Goal: Task Accomplishment & Management: Use online tool/utility

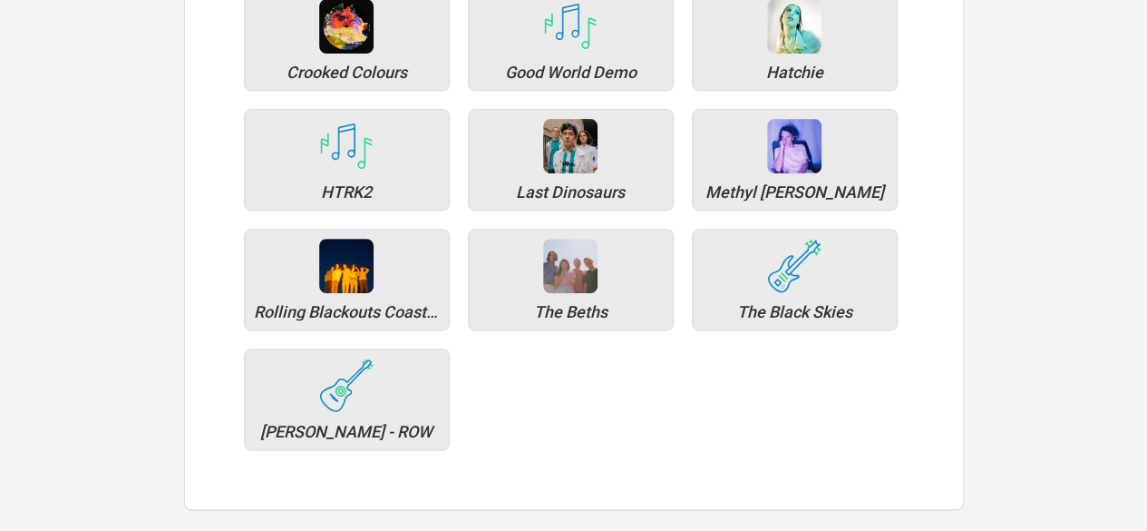
scroll to position [268, 0]
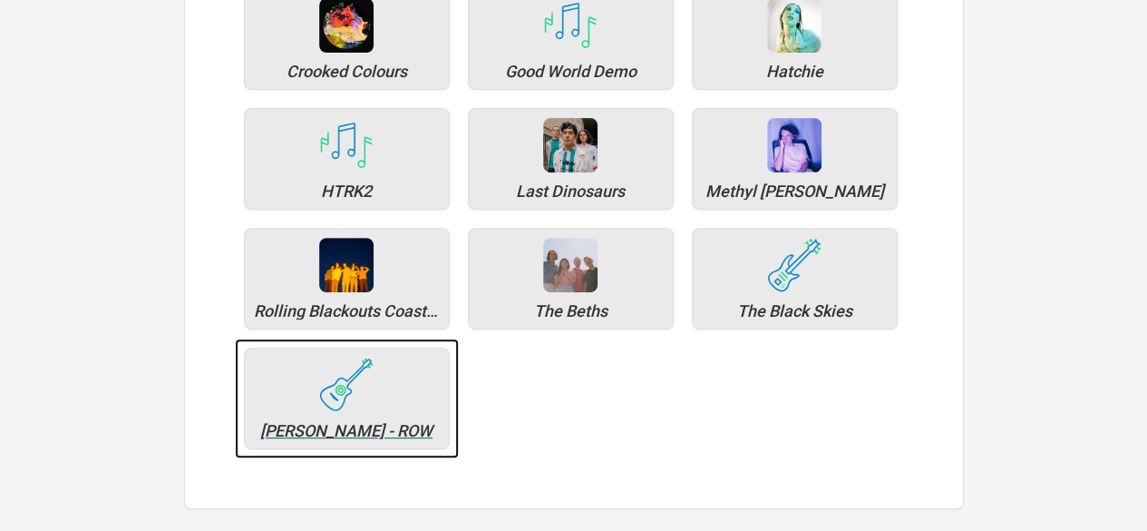
click at [365, 384] on img at bounding box center [346, 384] width 54 height 54
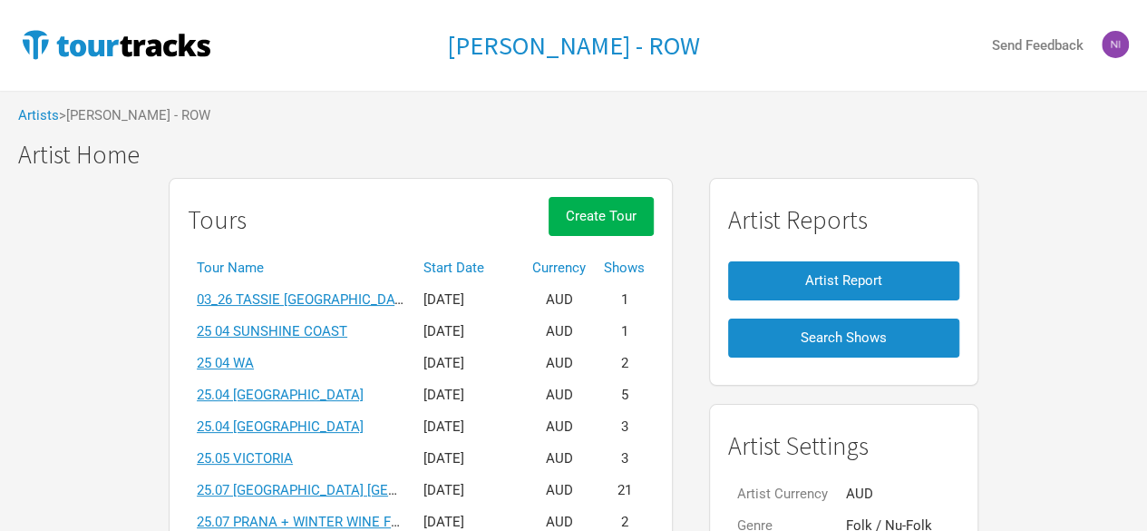
scroll to position [83, 0]
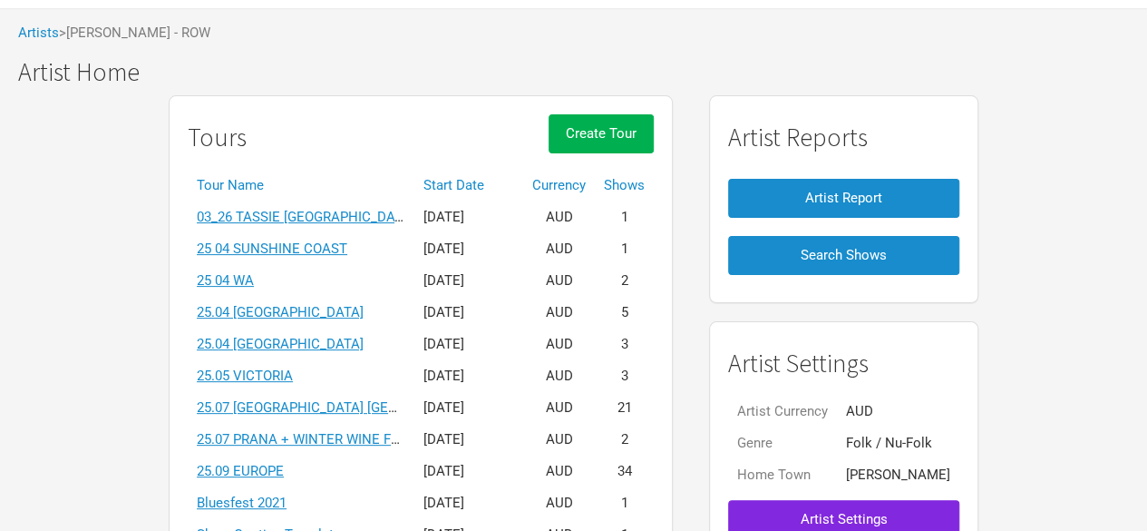
click at [483, 188] on th "Start Date" at bounding box center [469, 186] width 109 height 32
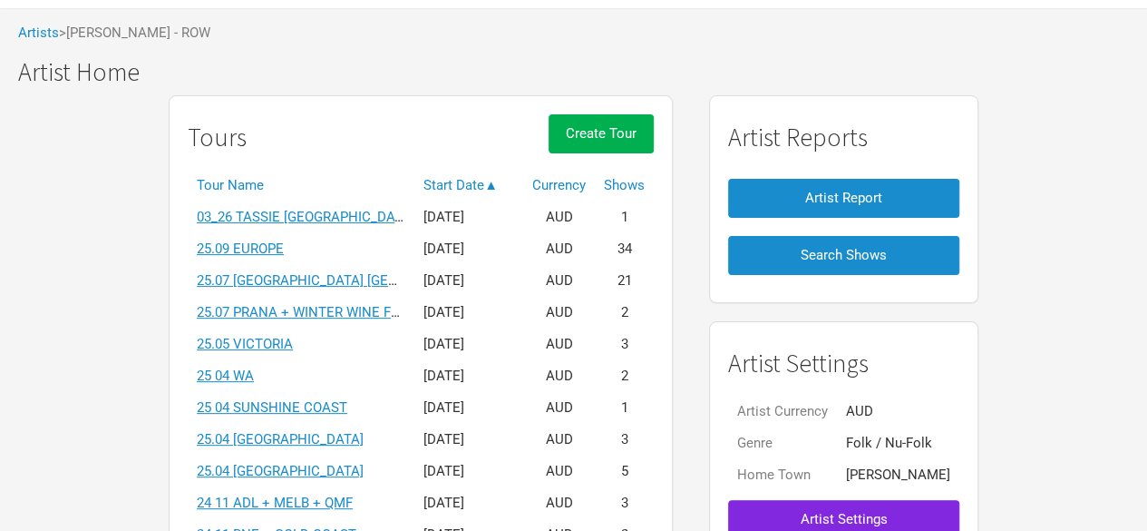
click at [450, 188] on th "Start Date ▲" at bounding box center [469, 186] width 109 height 32
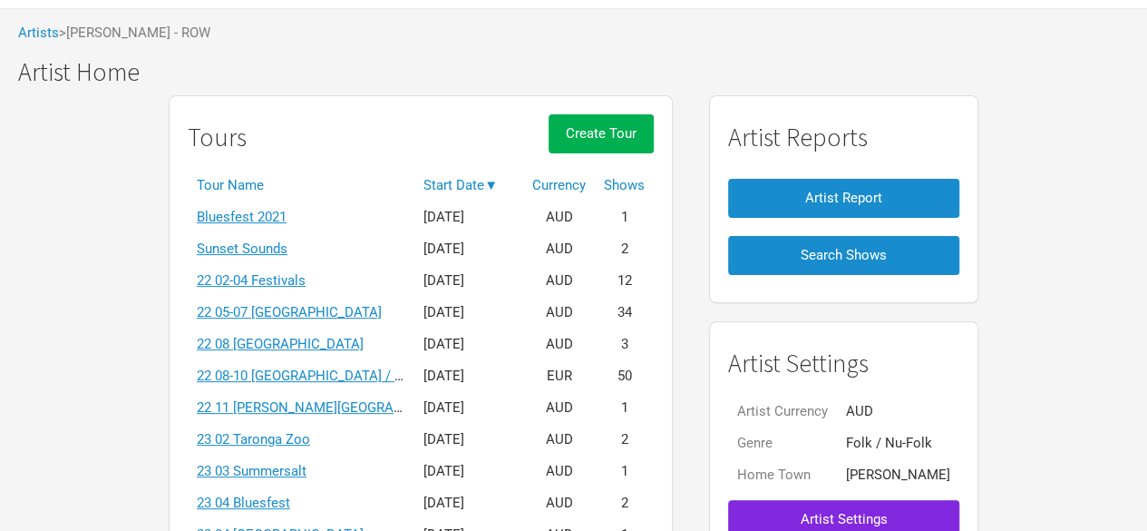
click at [472, 170] on th "Start Date ▼" at bounding box center [469, 186] width 109 height 32
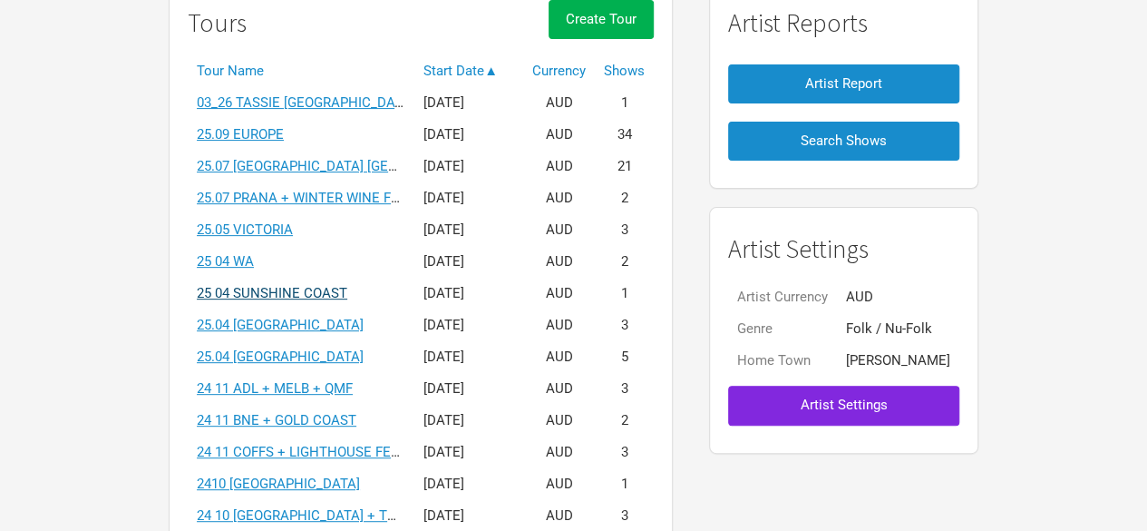
scroll to position [369, 0]
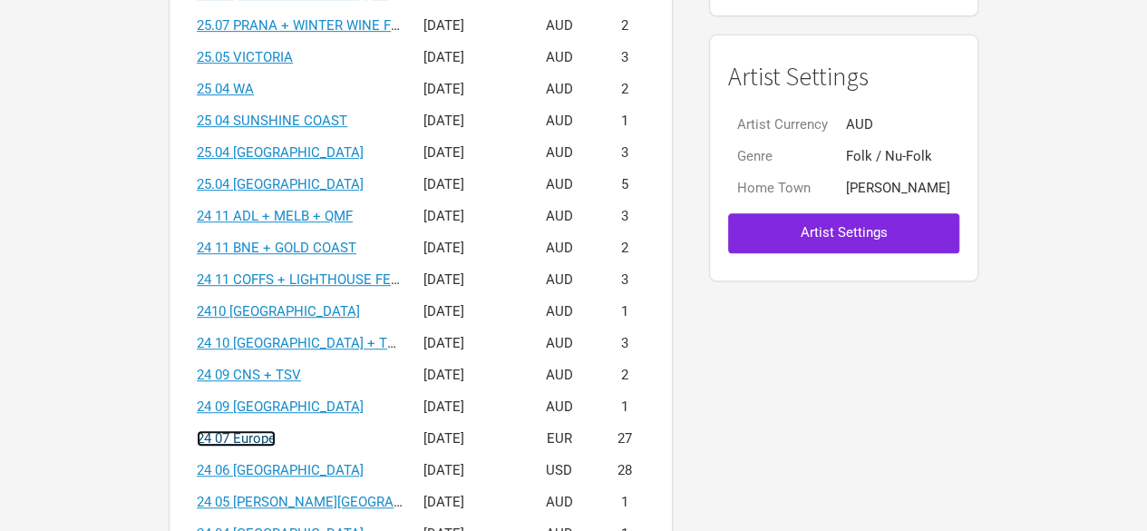
click at [271, 438] on link "24 07 Europe" at bounding box center [236, 438] width 79 height 16
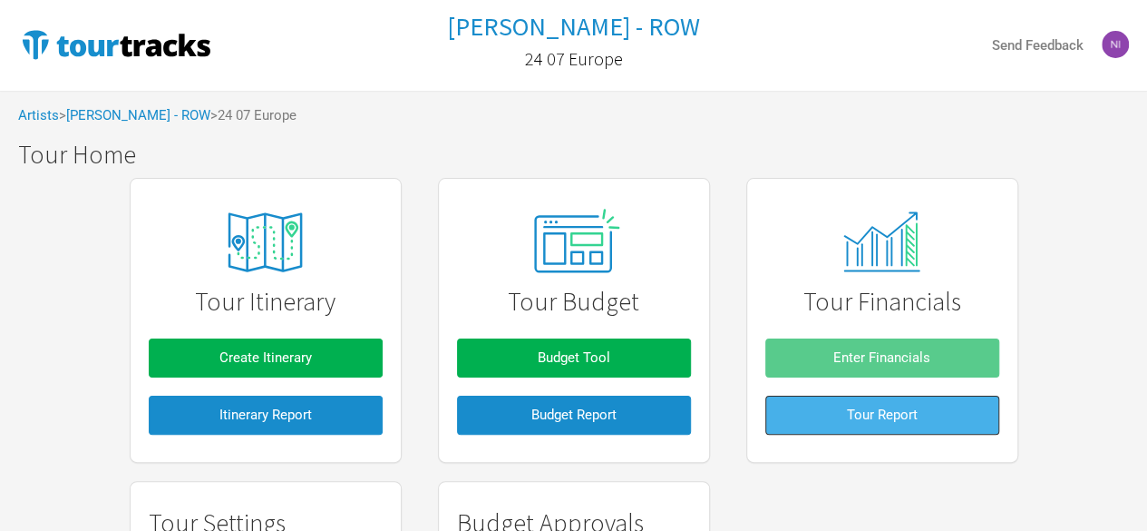
click at [819, 423] on button "Tour Report" at bounding box center [883, 414] width 234 height 39
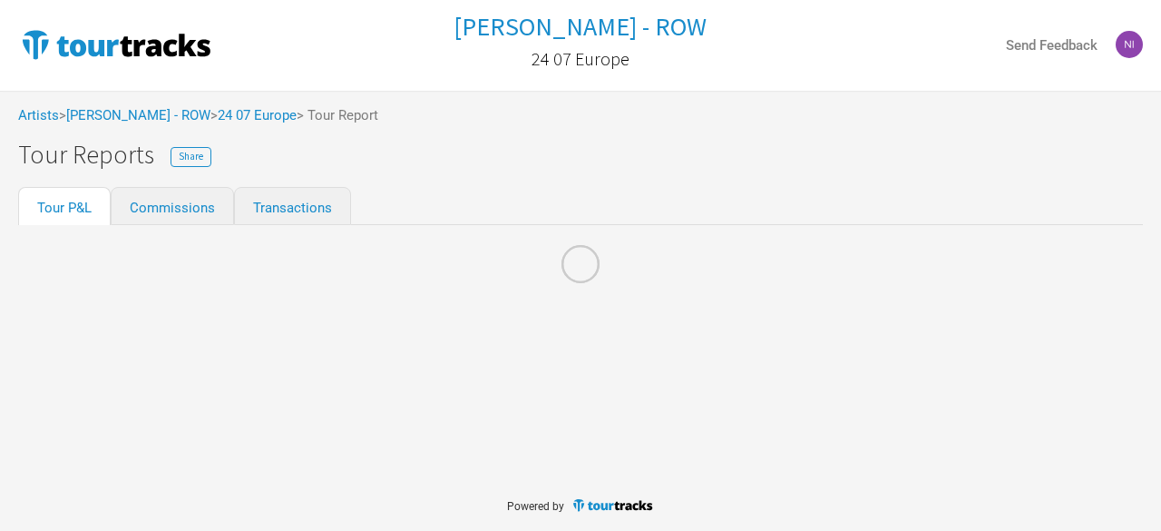
click at [296, 150] on div at bounding box center [580, 265] width 1161 height 531
click at [295, 288] on div at bounding box center [580, 265] width 1161 height 531
click at [132, 112] on div at bounding box center [580, 265] width 1161 height 531
click at [129, 117] on div at bounding box center [580, 265] width 1161 height 531
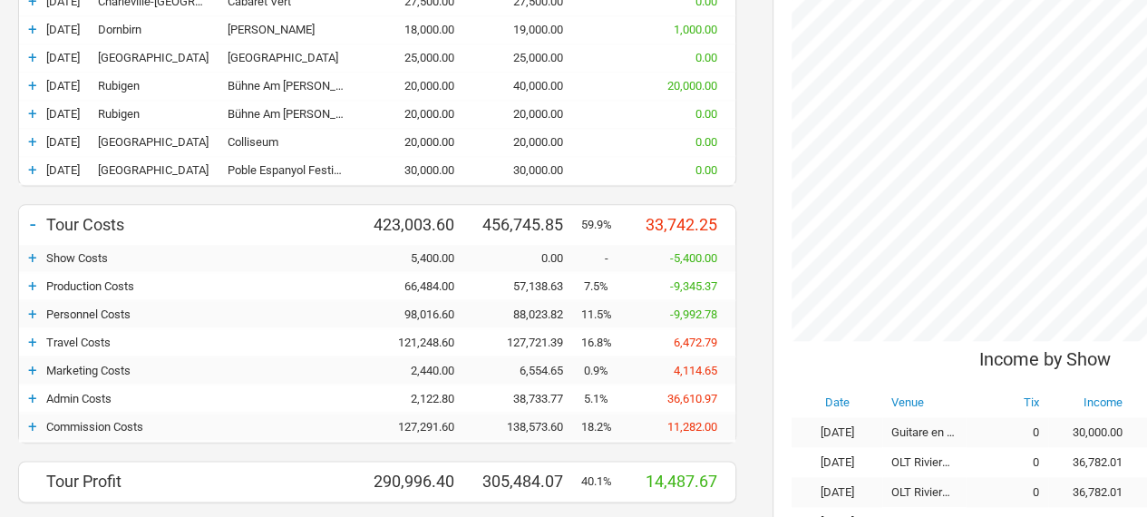
scroll to position [883, 0]
click at [29, 248] on div "+" at bounding box center [32, 257] width 27 height 18
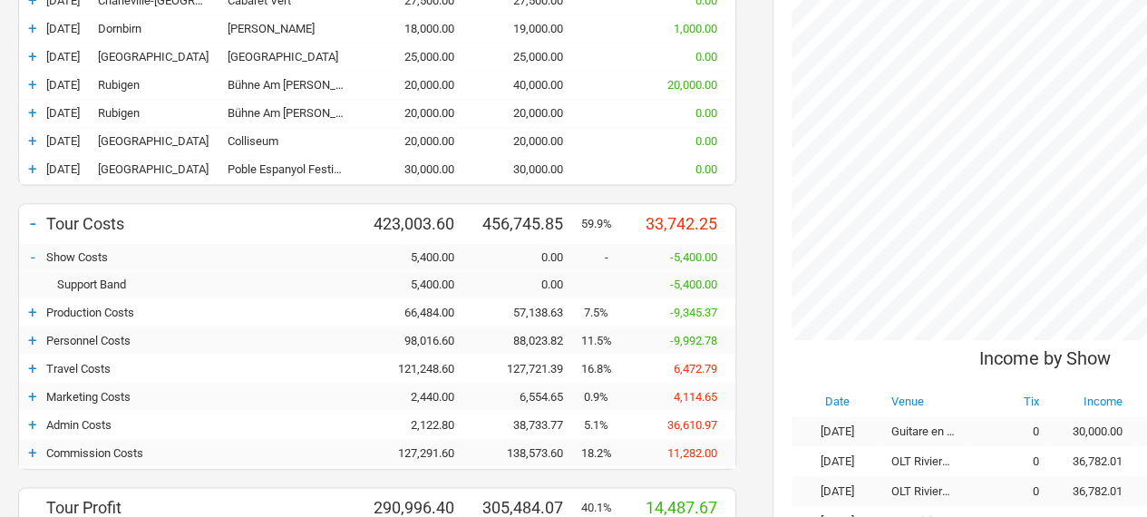
click at [29, 306] on div "+" at bounding box center [32, 312] width 27 height 18
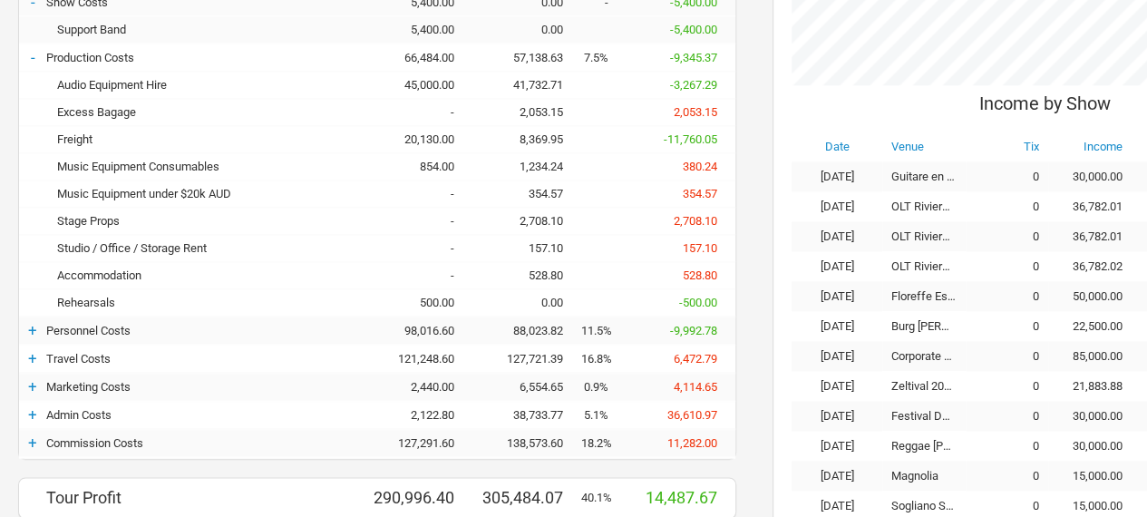
scroll to position [1175, 0]
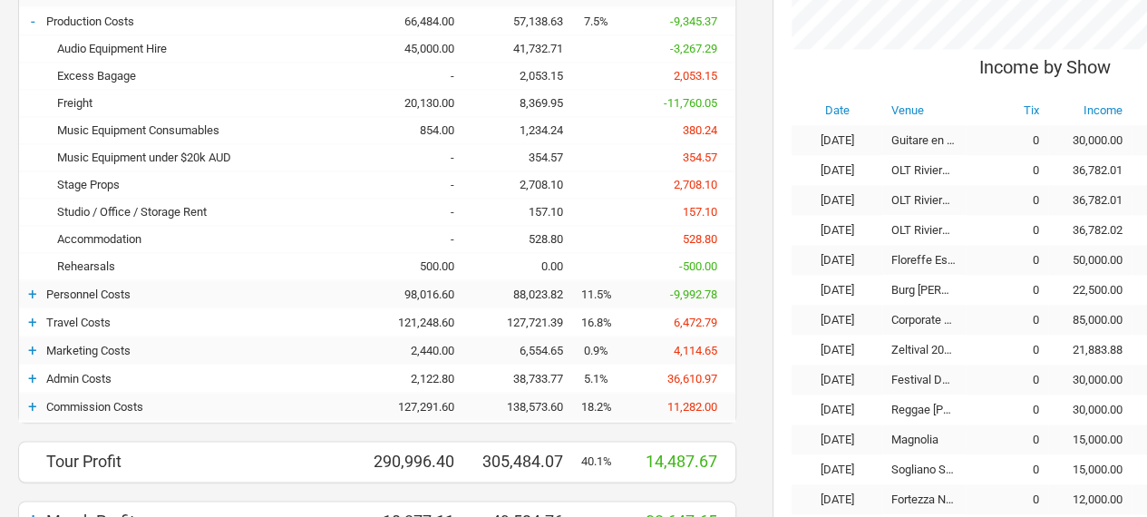
click at [33, 289] on div "+" at bounding box center [32, 294] width 27 height 18
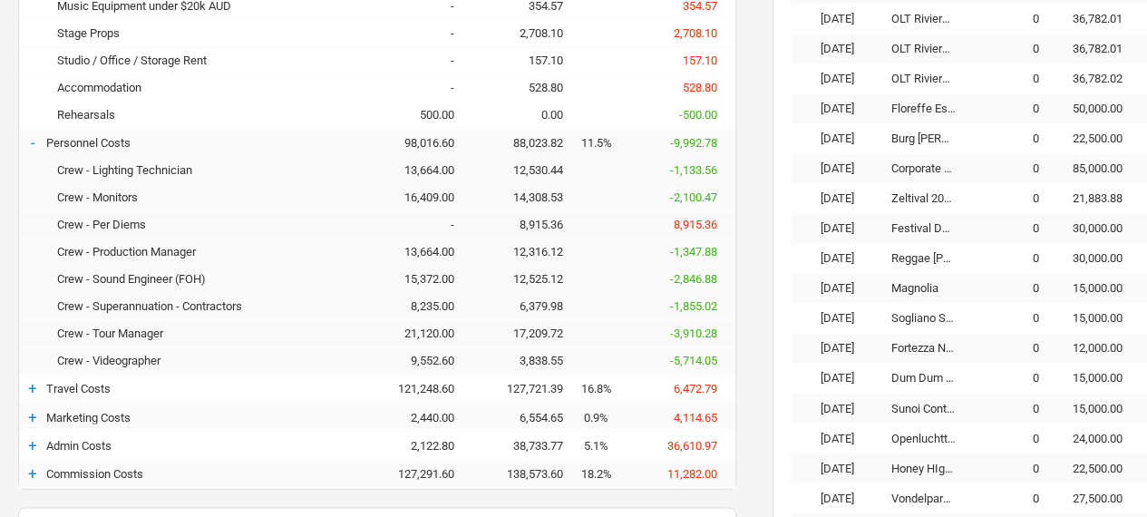
scroll to position [1374, 0]
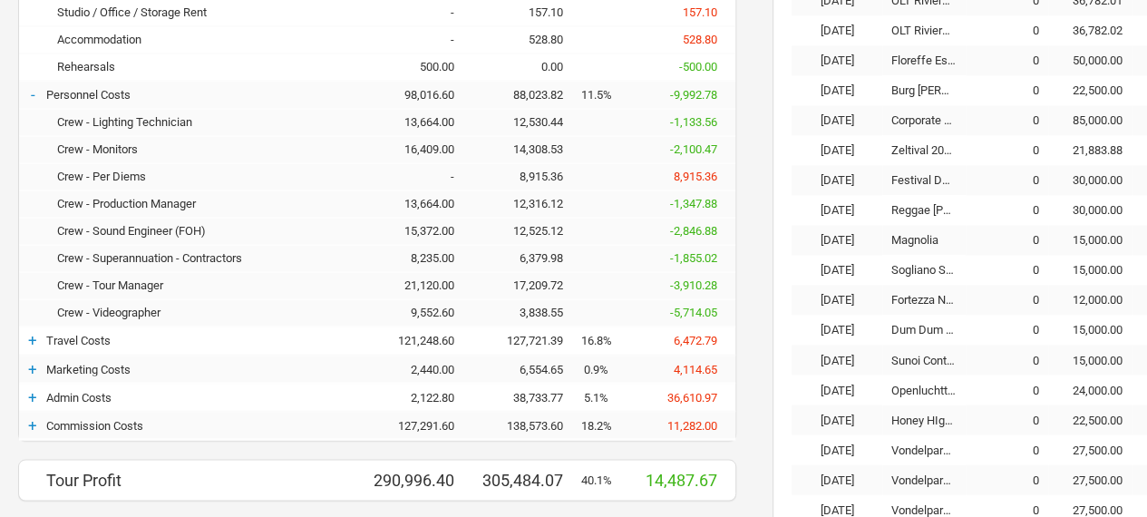
click at [34, 335] on div "+" at bounding box center [32, 340] width 27 height 18
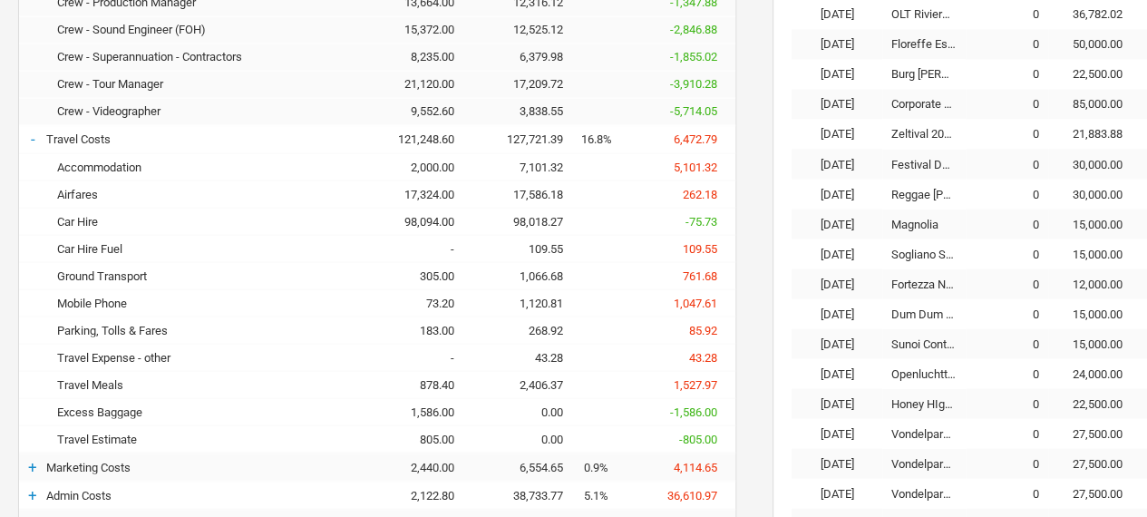
scroll to position [1706, 0]
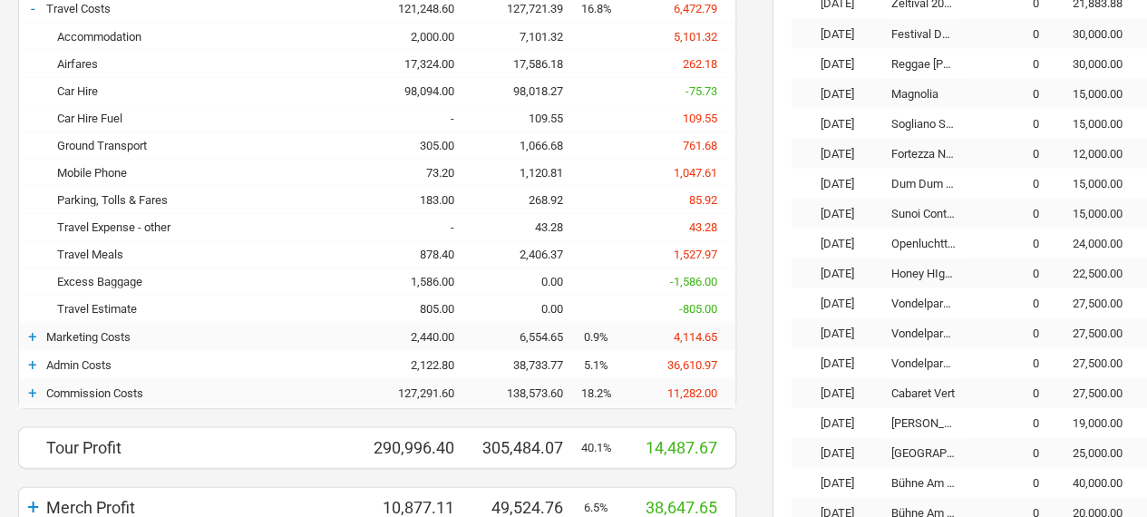
click at [34, 333] on div "+" at bounding box center [32, 336] width 27 height 18
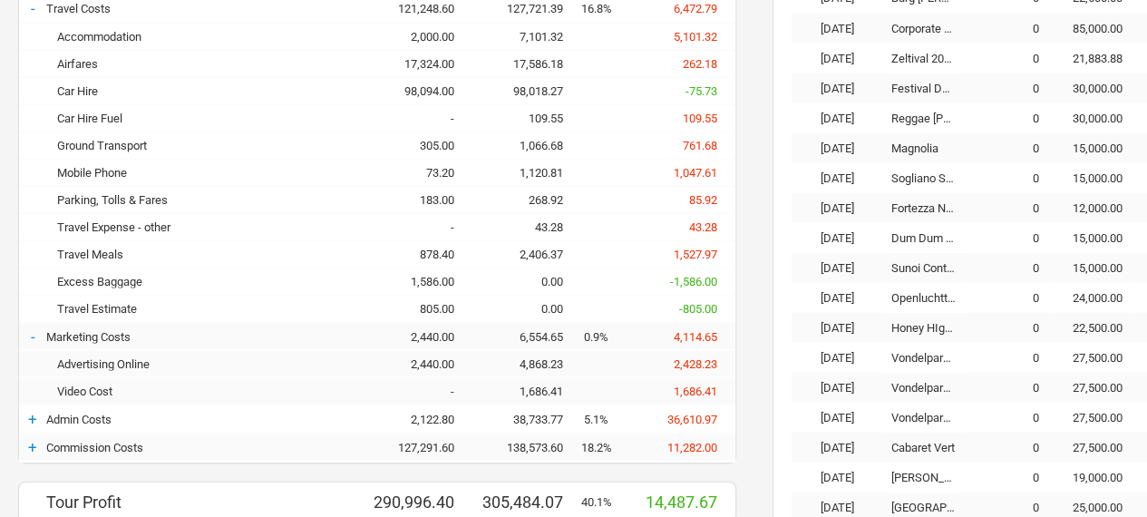
scroll to position [1833, 0]
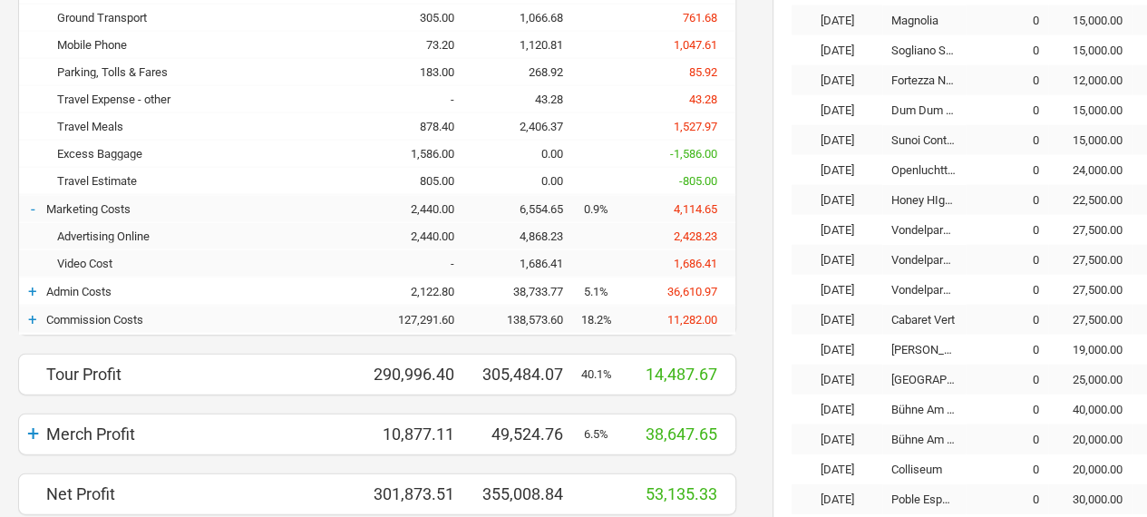
click at [34, 282] on div "+" at bounding box center [32, 291] width 27 height 18
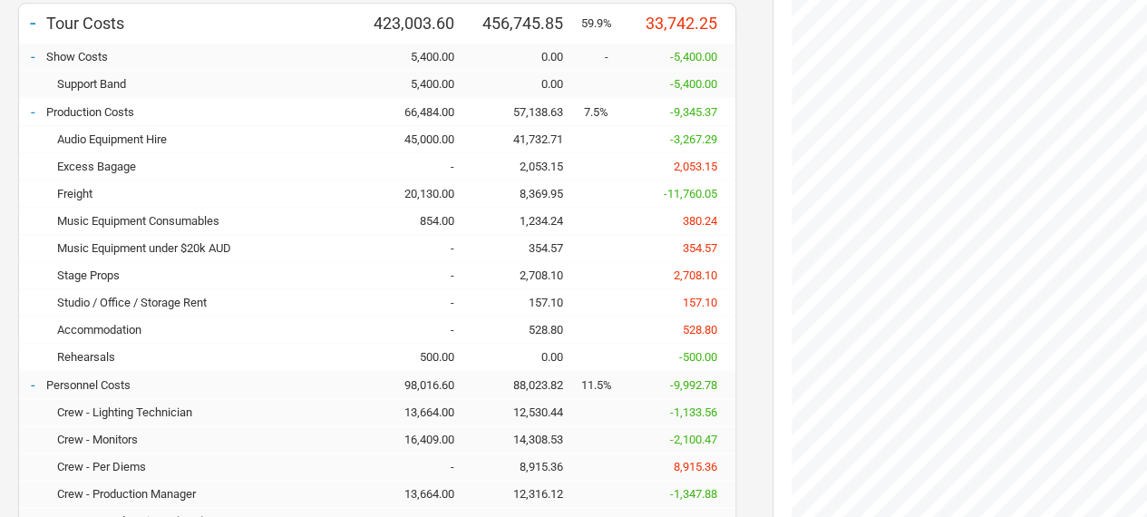
scroll to position [1085, 0]
